Goal: Task Accomplishment & Management: Use online tool/utility

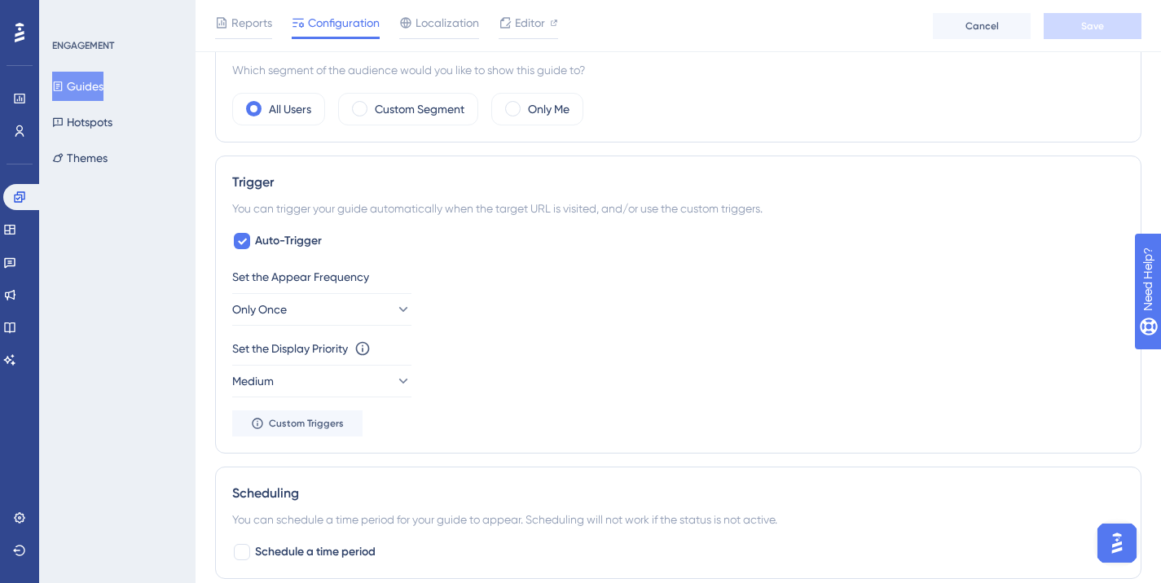
scroll to position [513, 0]
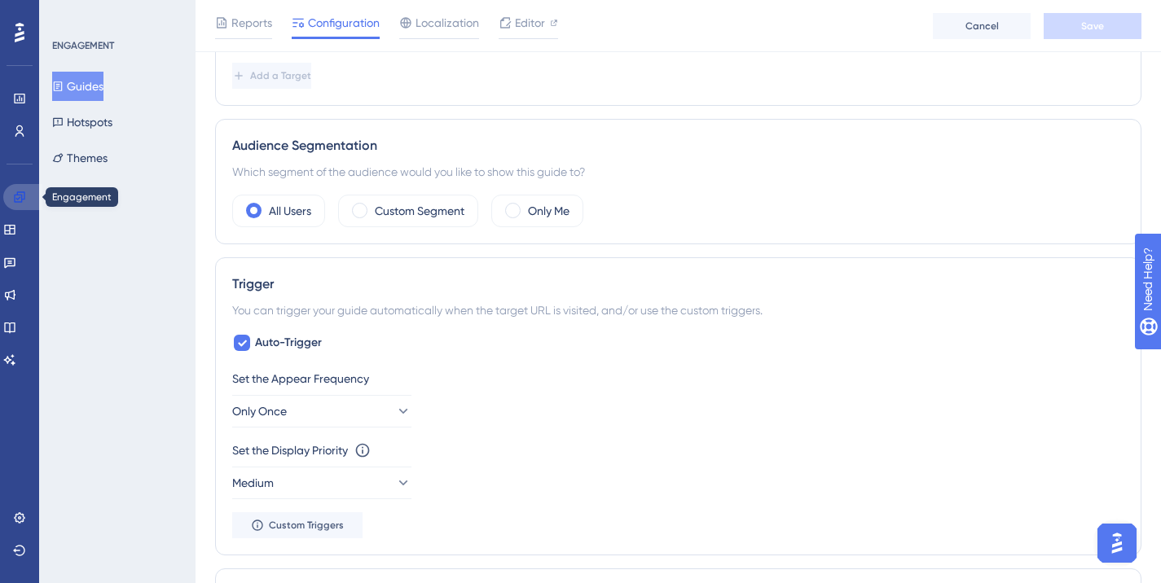
click at [20, 207] on link at bounding box center [22, 197] width 39 height 26
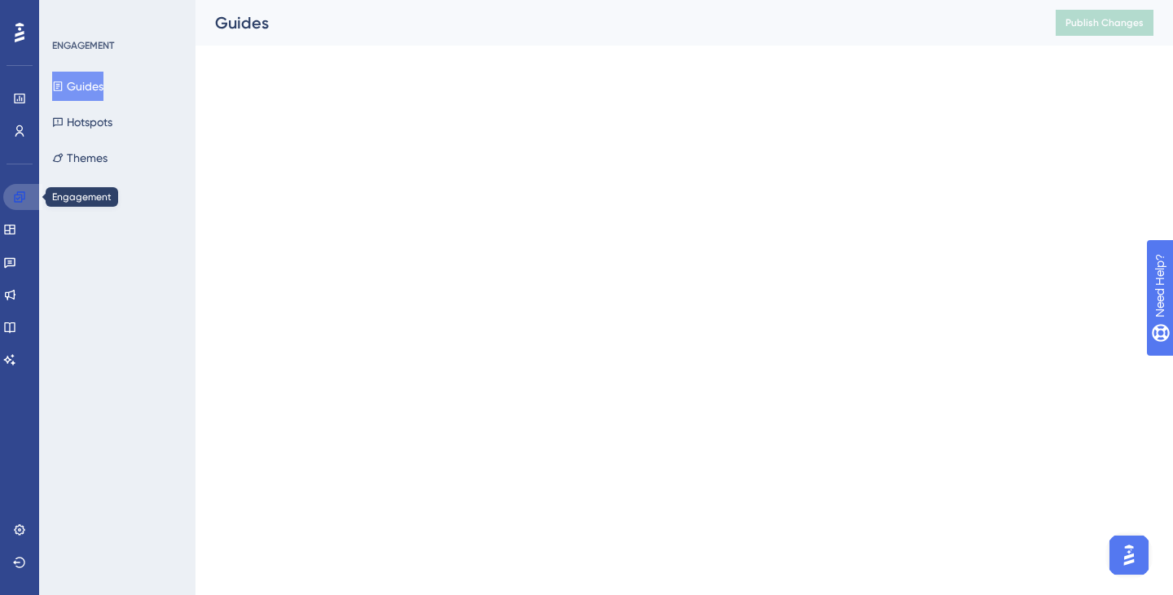
click at [20, 207] on link at bounding box center [22, 197] width 39 height 26
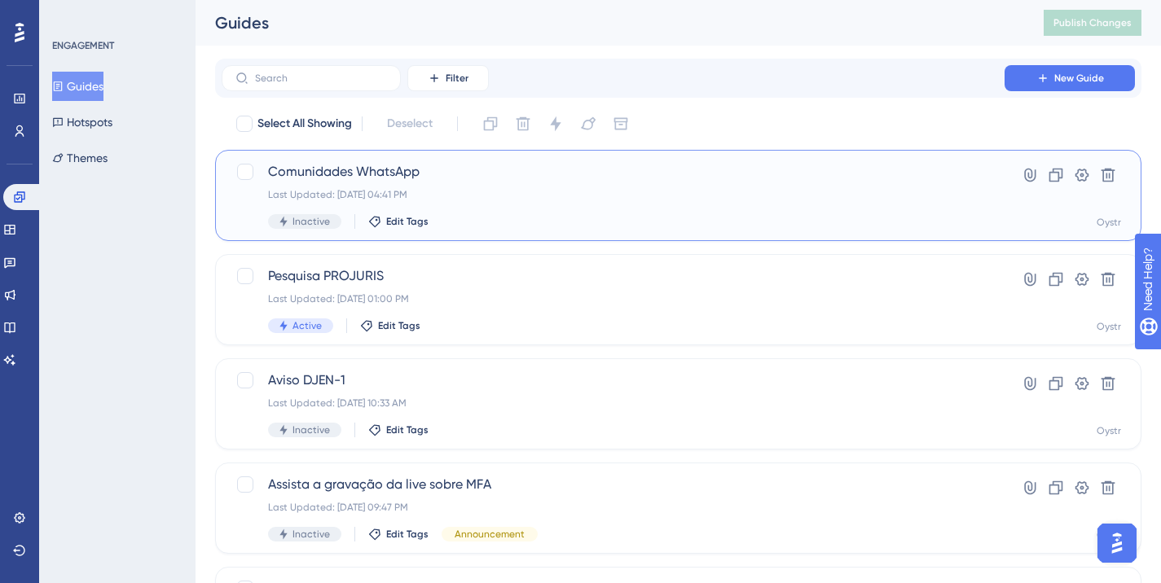
click at [311, 180] on span "Comunidades WhatsApp" at bounding box center [613, 172] width 690 height 20
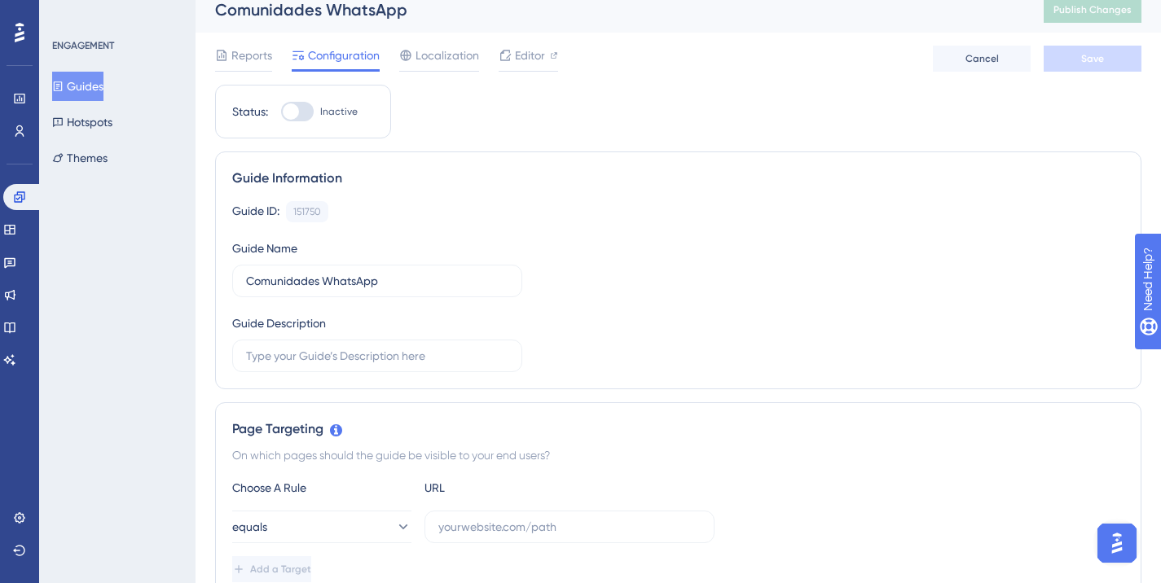
scroll to position [7, 0]
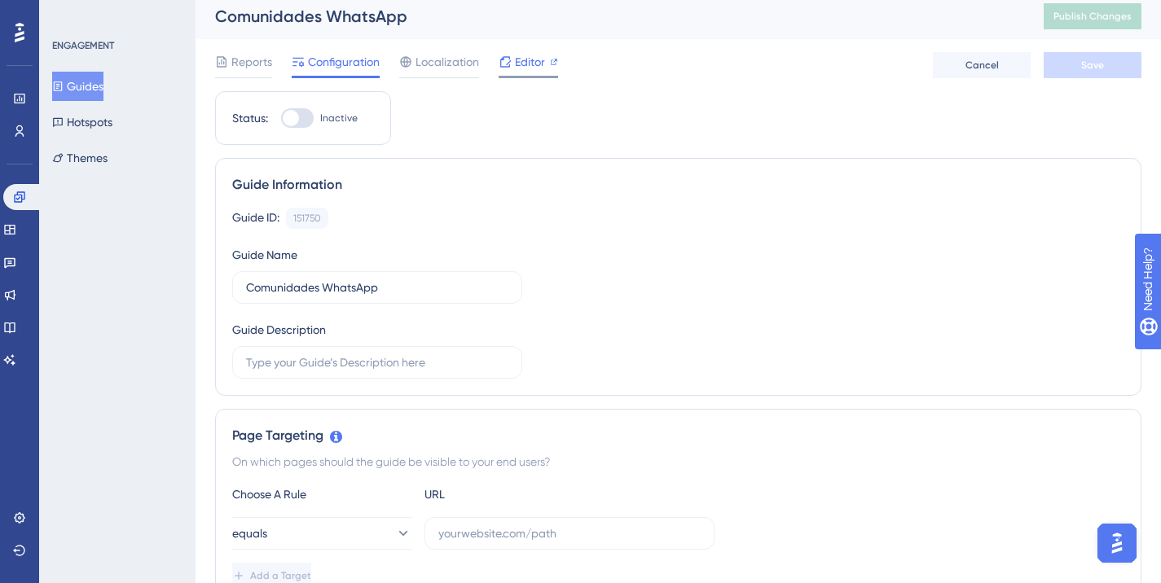
click at [521, 57] on span "Editor" at bounding box center [530, 62] width 30 height 20
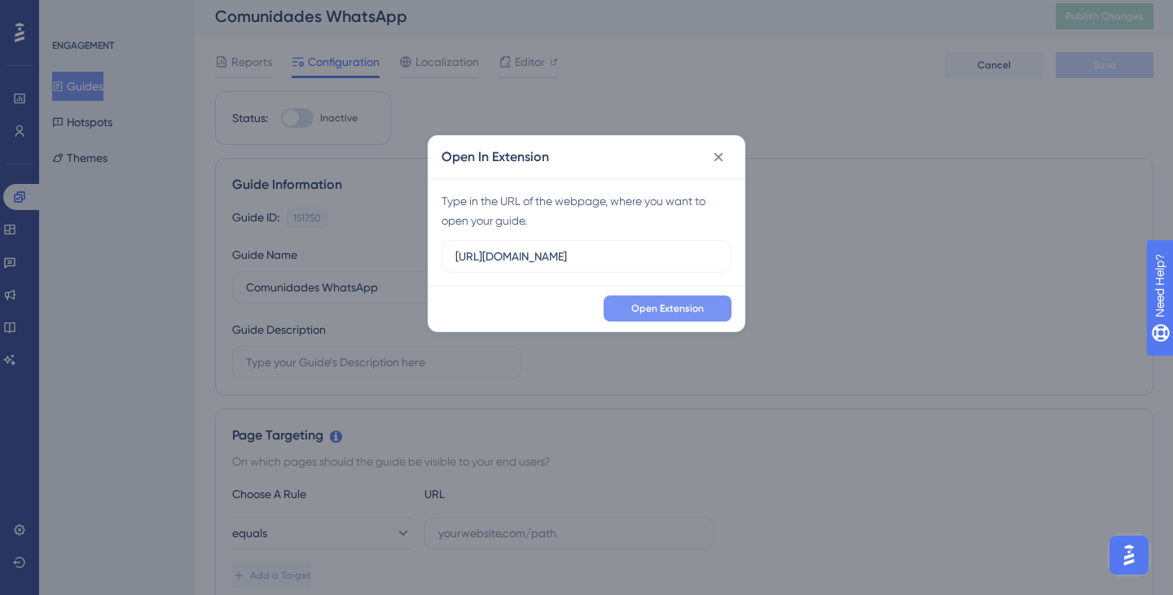
click at [644, 319] on button "Open Extension" at bounding box center [668, 309] width 128 height 26
click at [710, 149] on button at bounding box center [718, 157] width 26 height 26
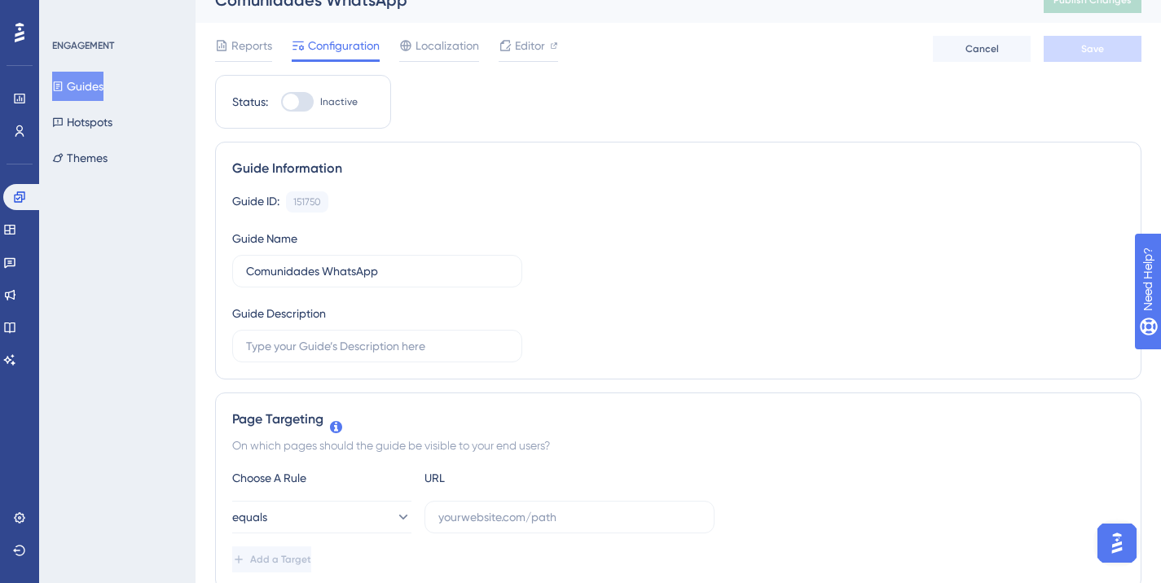
scroll to position [0, 0]
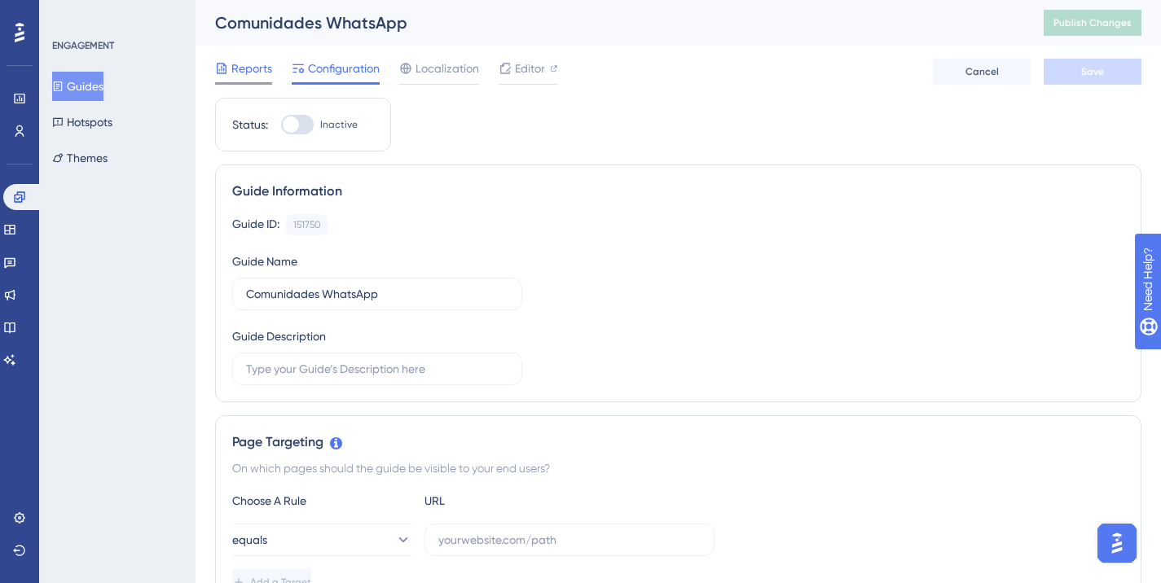
click at [263, 63] on span "Reports" at bounding box center [251, 69] width 41 height 20
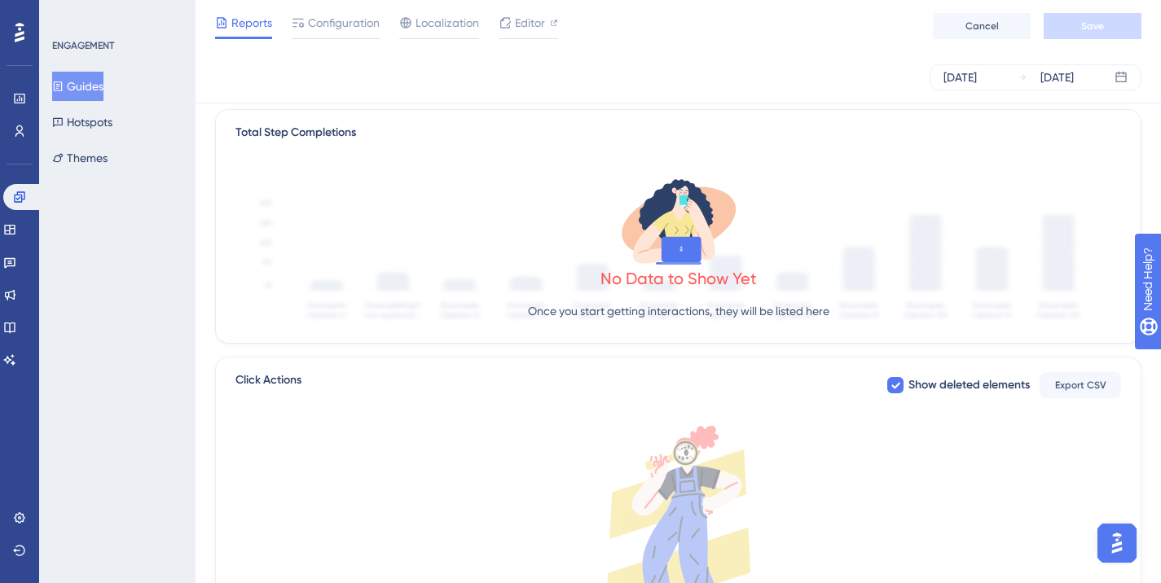
scroll to position [393, 0]
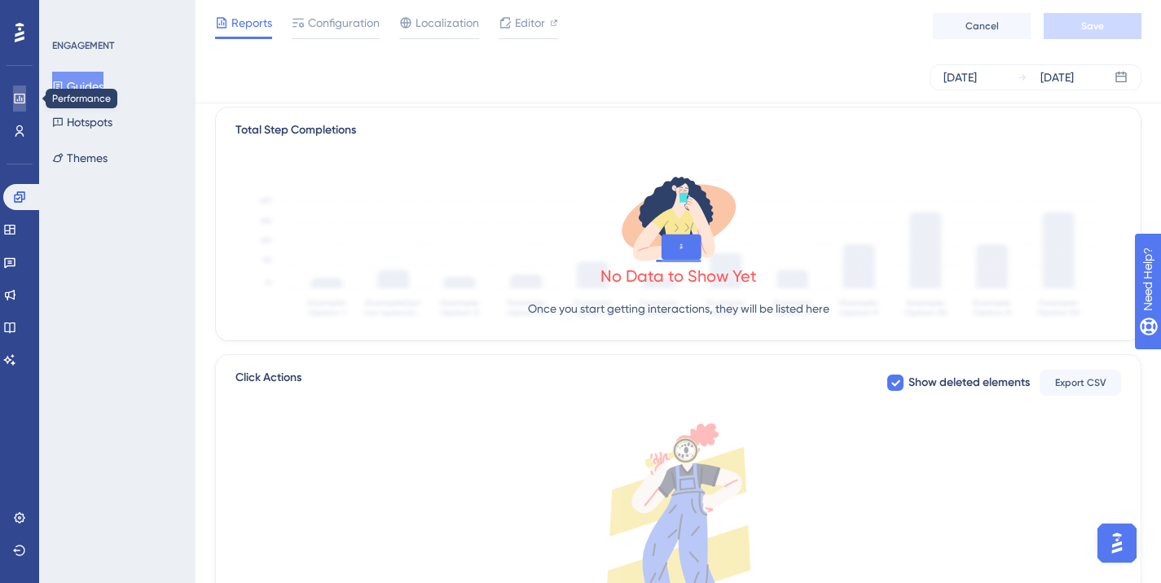
click at [26, 106] on link at bounding box center [19, 99] width 13 height 26
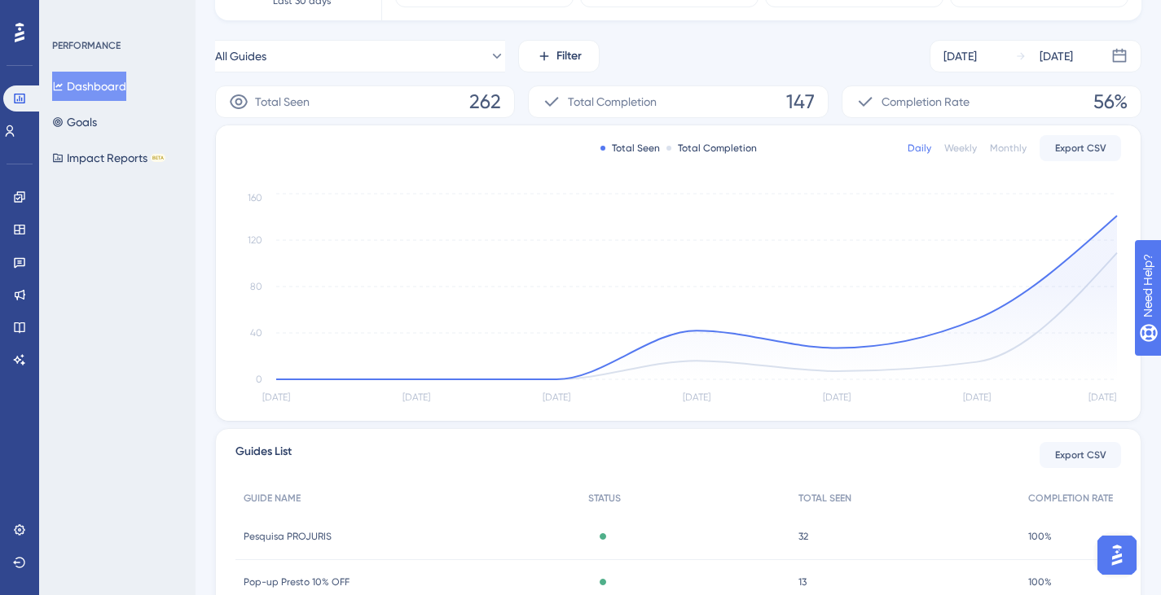
scroll to position [210, 0]
